Goal: Find contact information: Find contact information

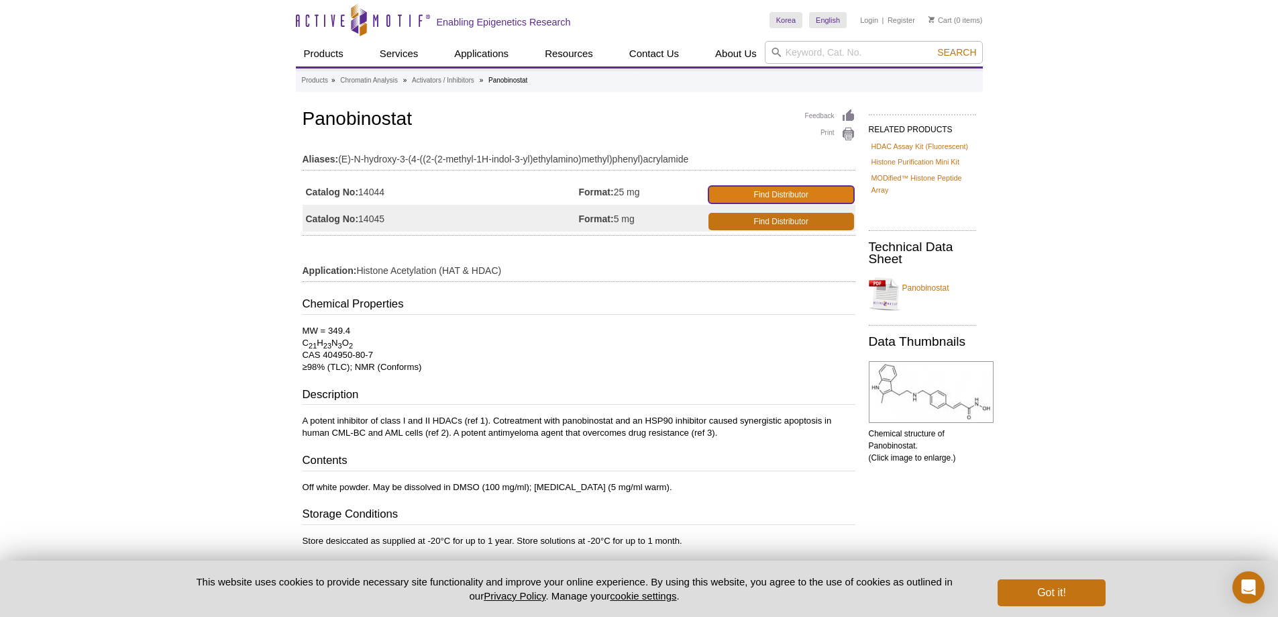
click at [736, 192] on link "Find Distributor" at bounding box center [782, 194] width 146 height 17
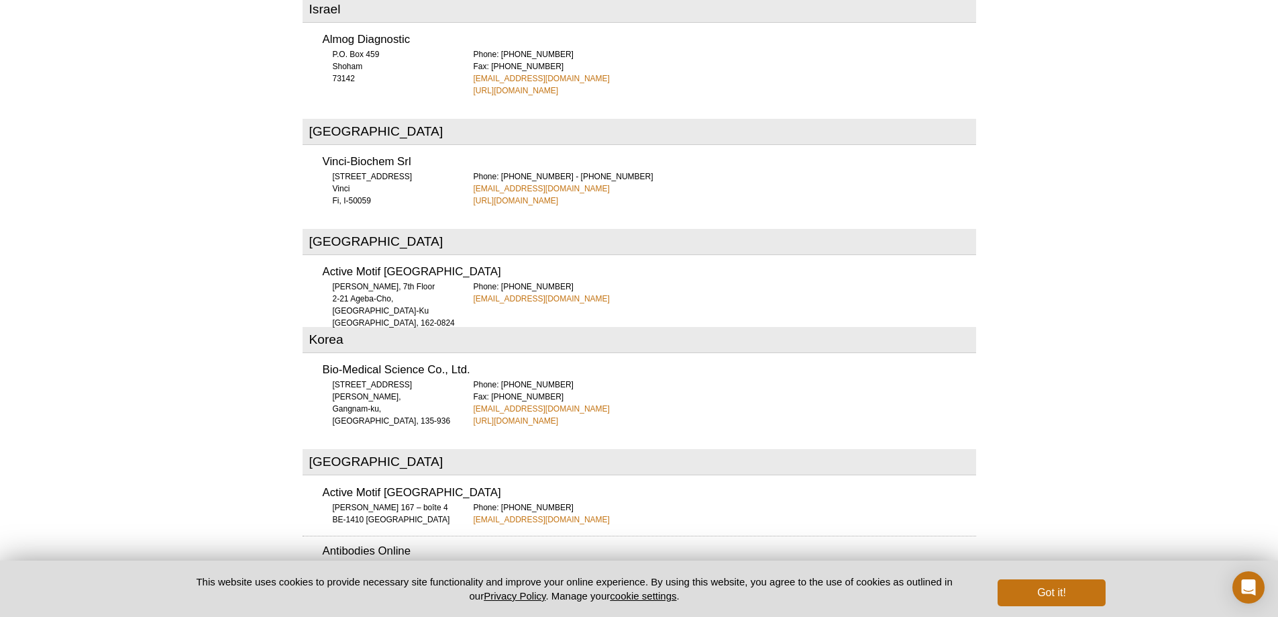
scroll to position [3090, 0]
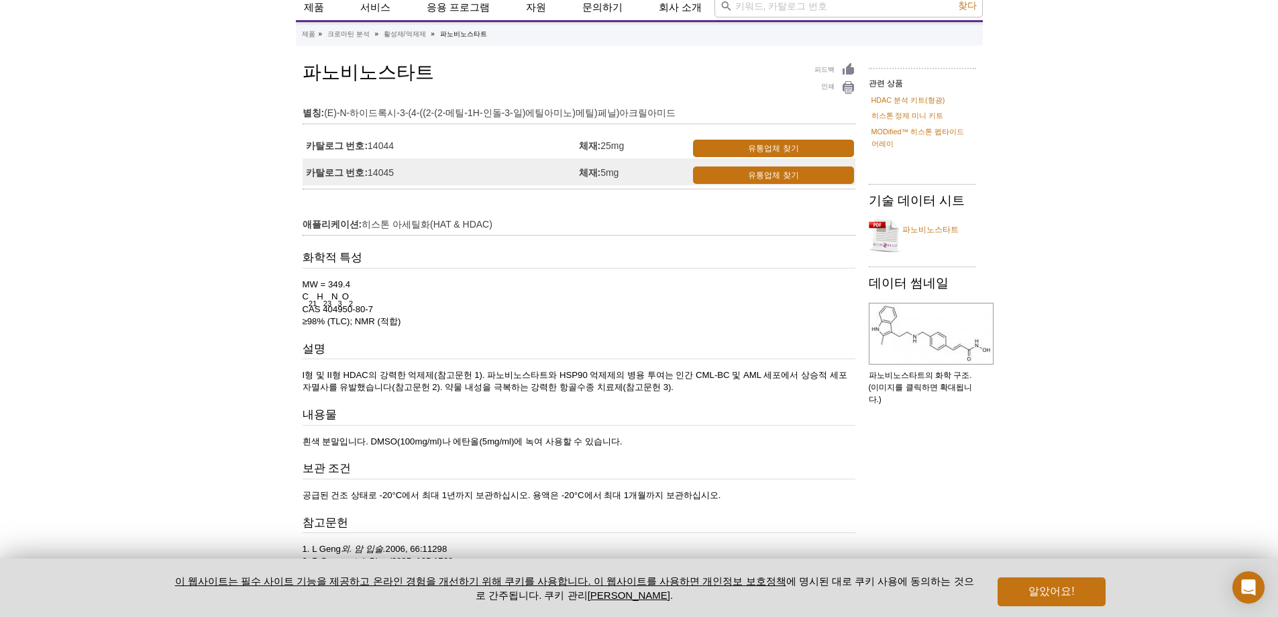
scroll to position [134, 0]
